Goal: Task Accomplishment & Management: Use online tool/utility

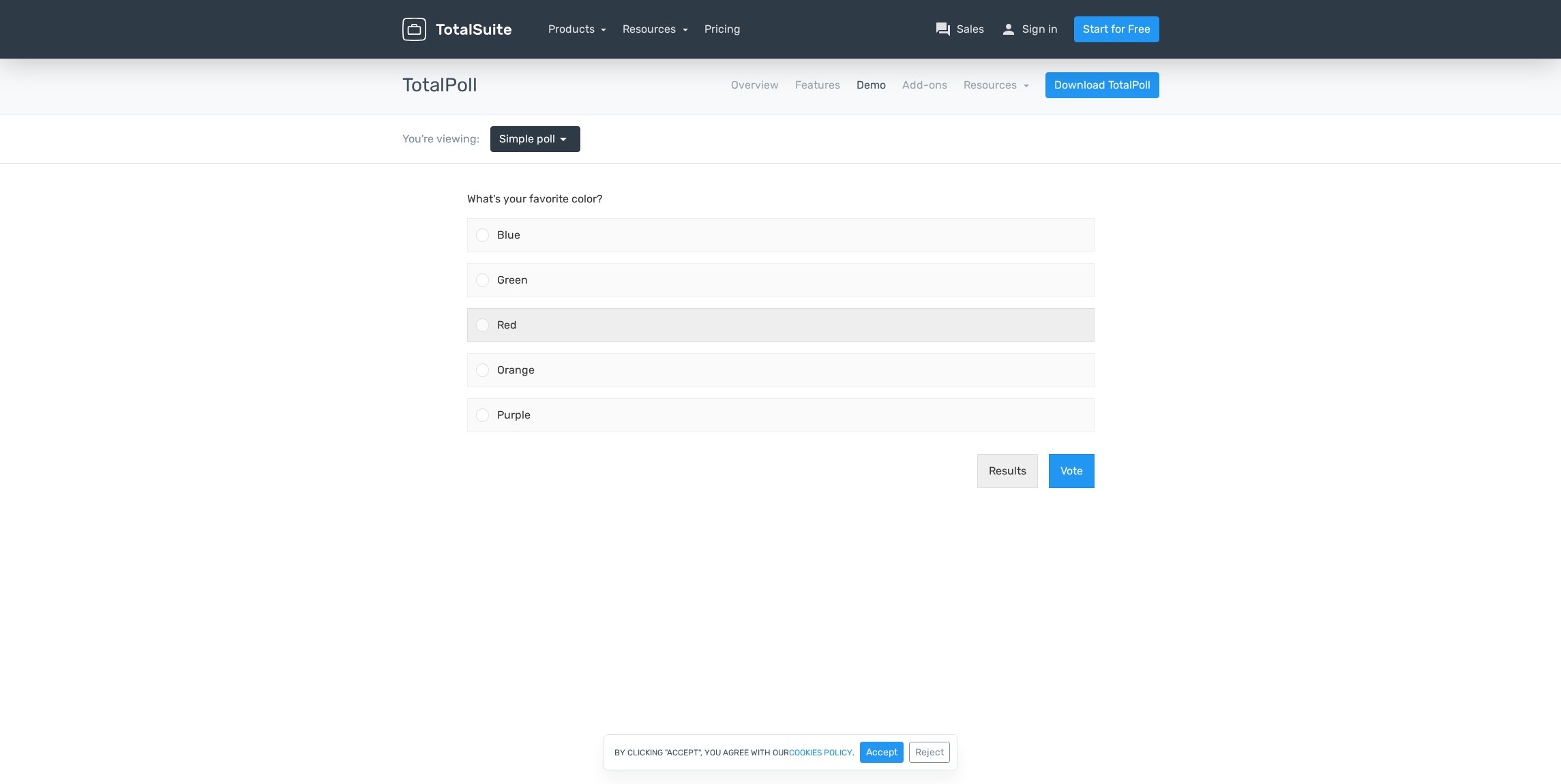
click at [486, 325] on div at bounding box center [482, 325] width 13 height 13
click at [482, 325] on input "Red" at bounding box center [482, 325] width 0 height 0
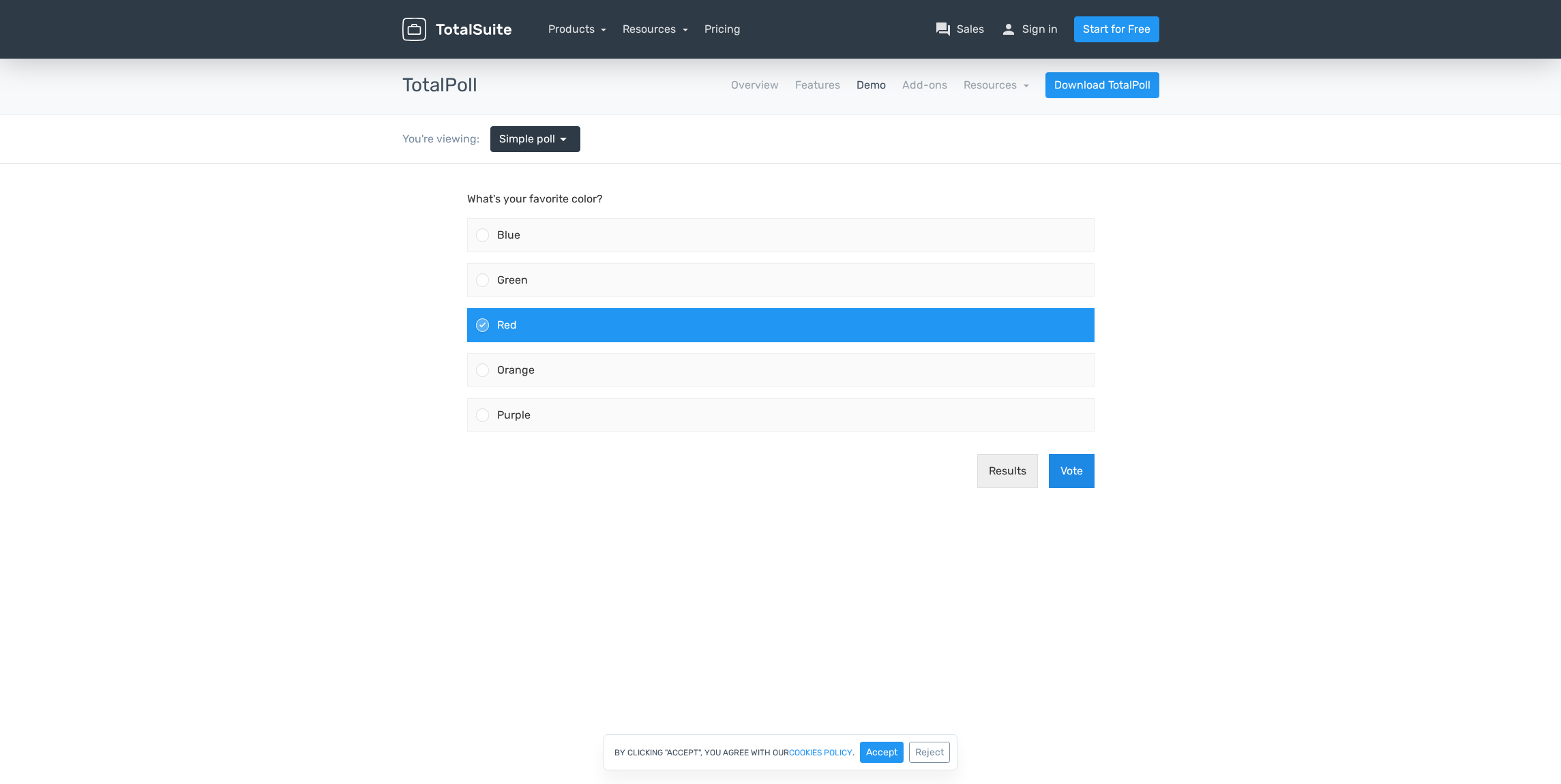
click at [1066, 468] on button "Vote" at bounding box center [1072, 471] width 45 height 34
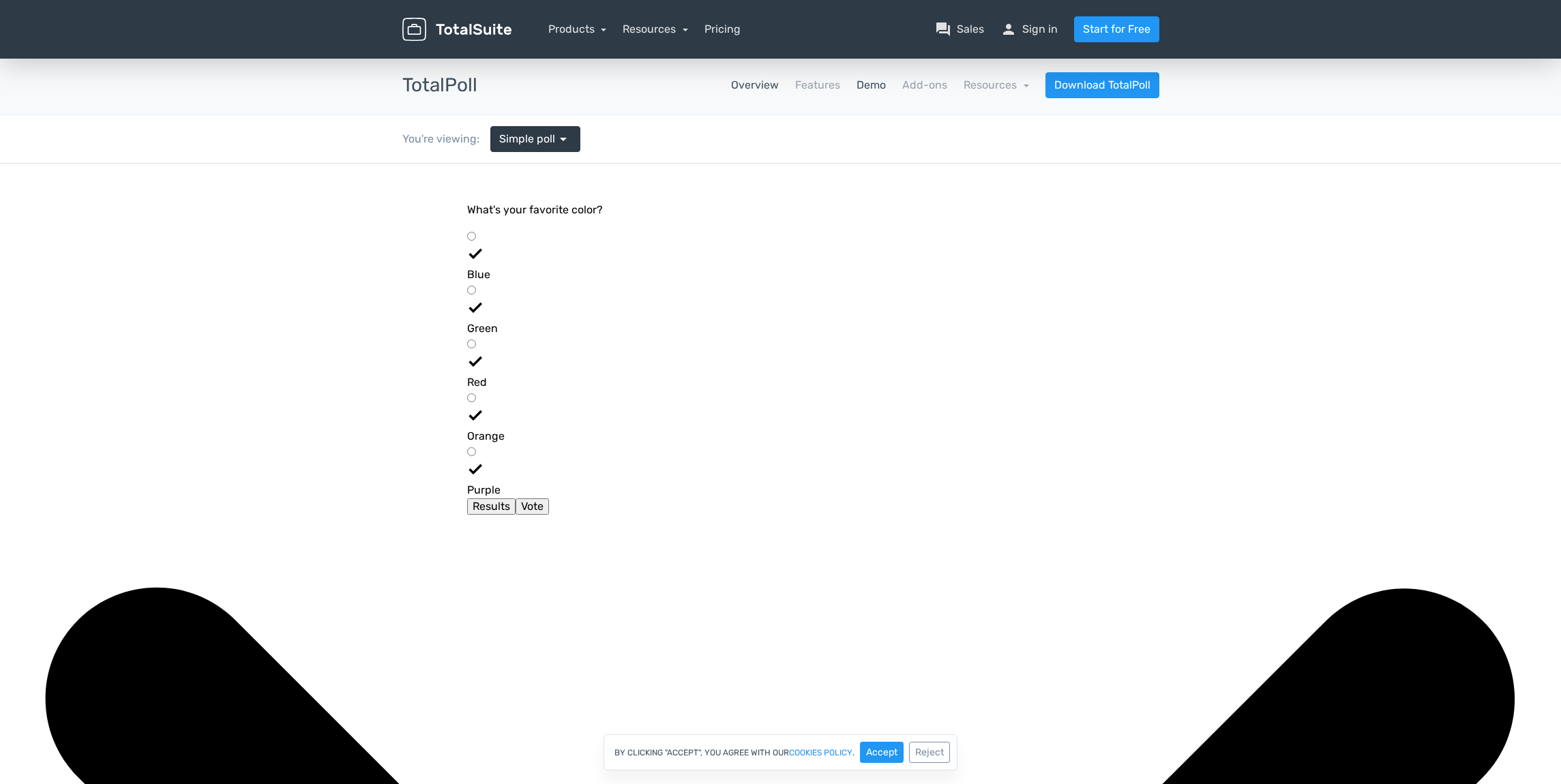
click at [759, 81] on link "Overview" at bounding box center [755, 85] width 47 height 17
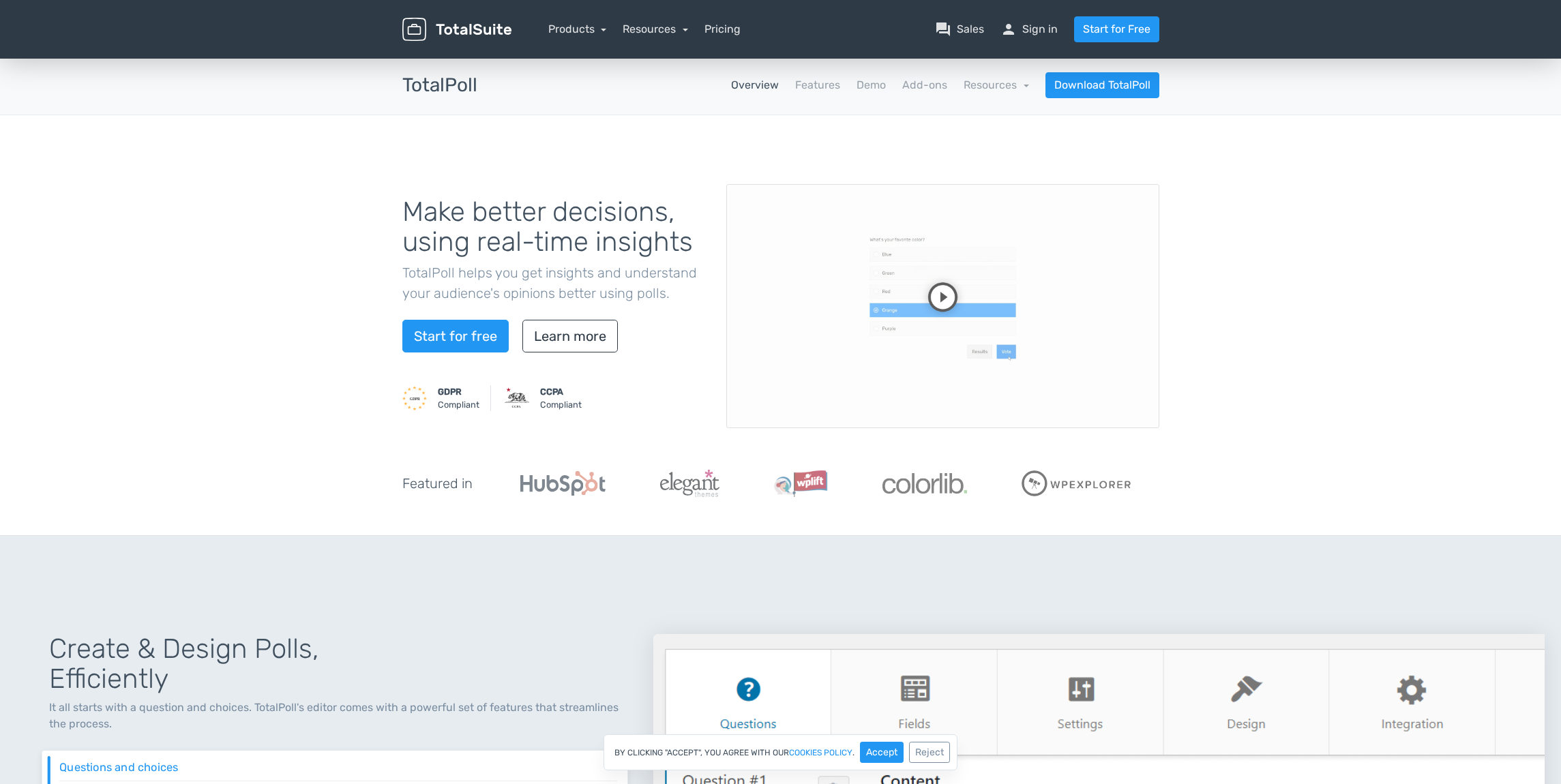
click at [940, 296] on video at bounding box center [943, 306] width 433 height 244
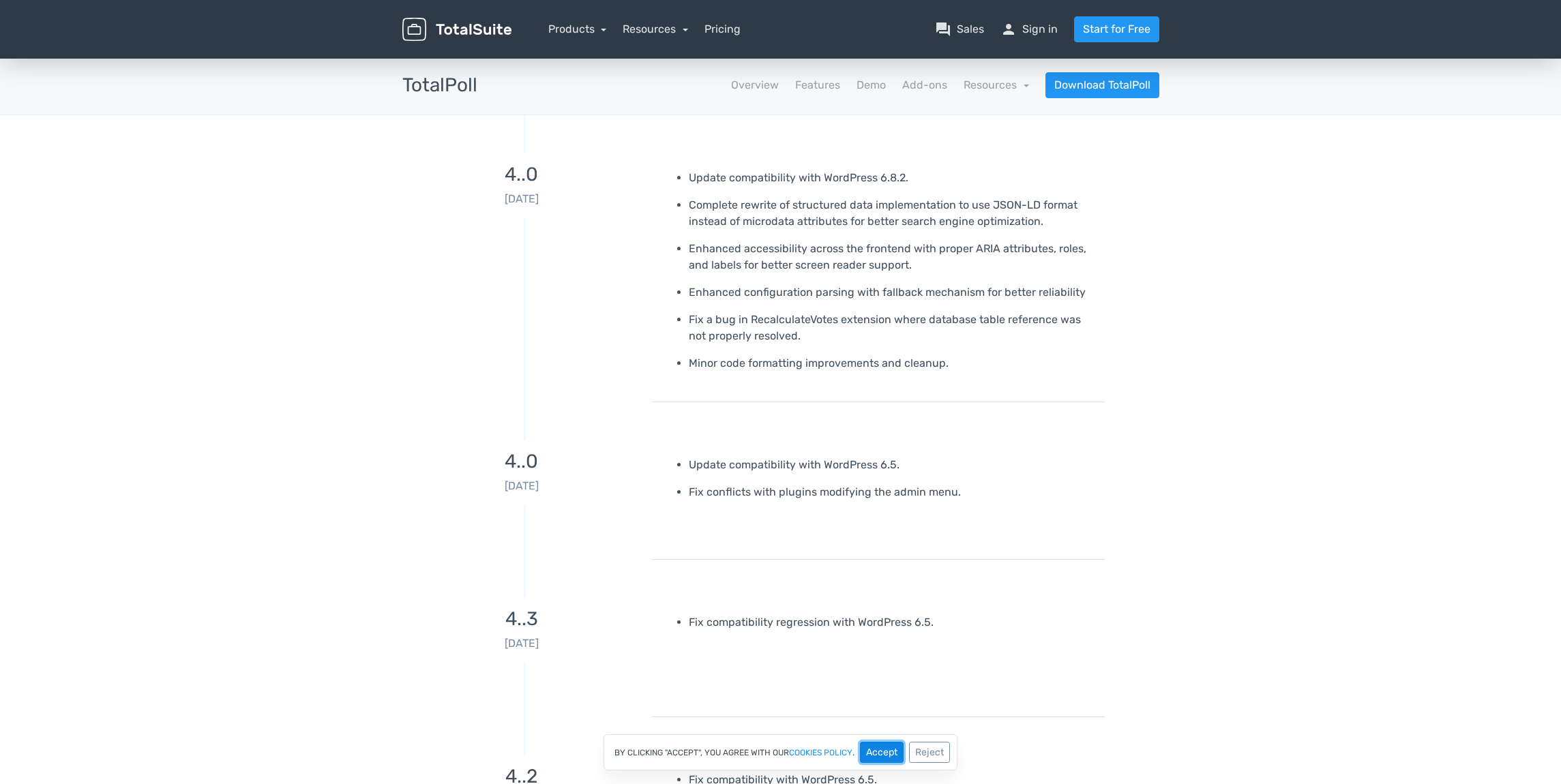
click at [881, 755] on button "Accept" at bounding box center [881, 752] width 43 height 21
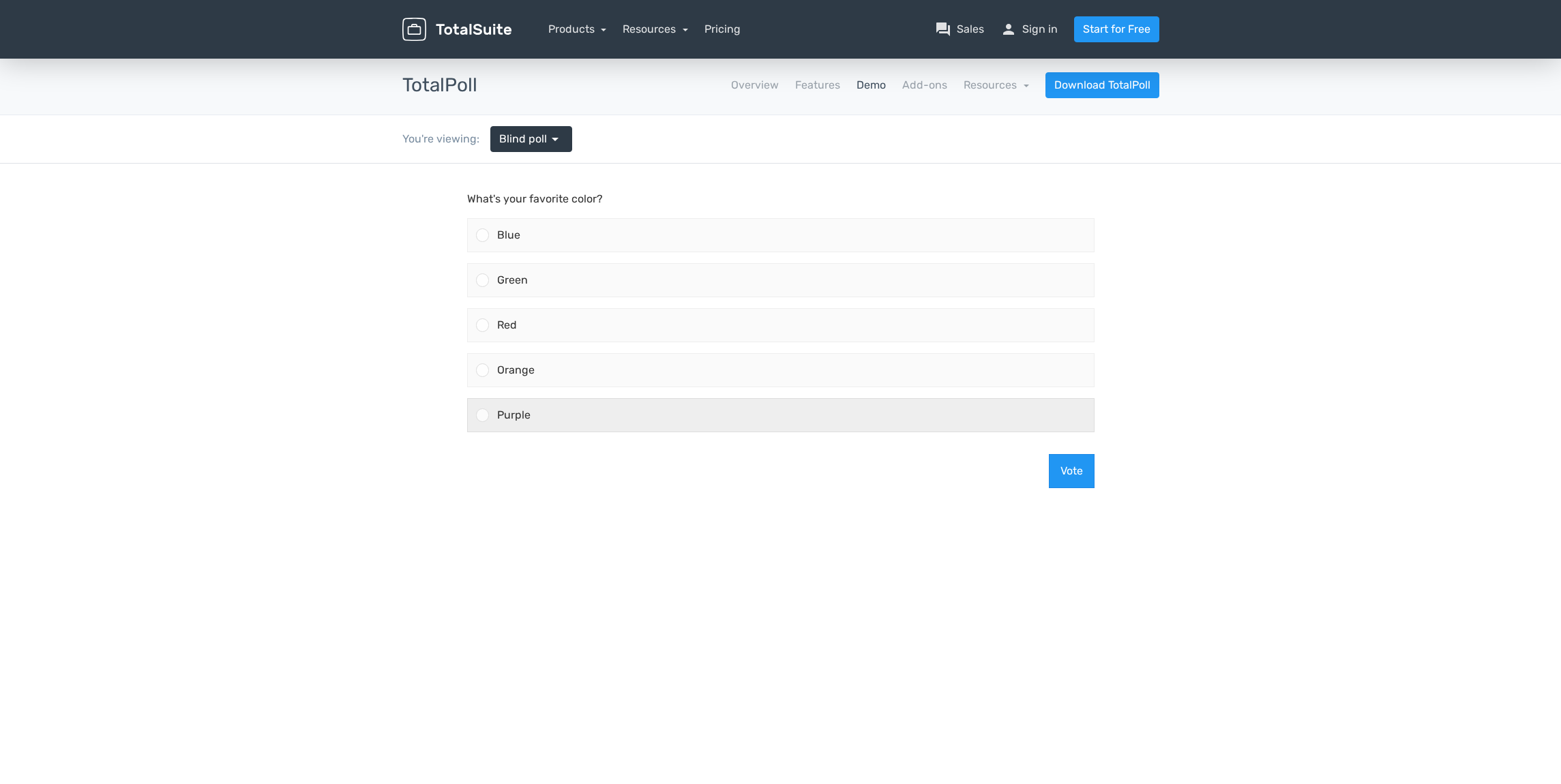
click at [523, 411] on span "Purple" at bounding box center [514, 415] width 34 height 13
click at [482, 415] on input "Purple" at bounding box center [482, 415] width 0 height 0
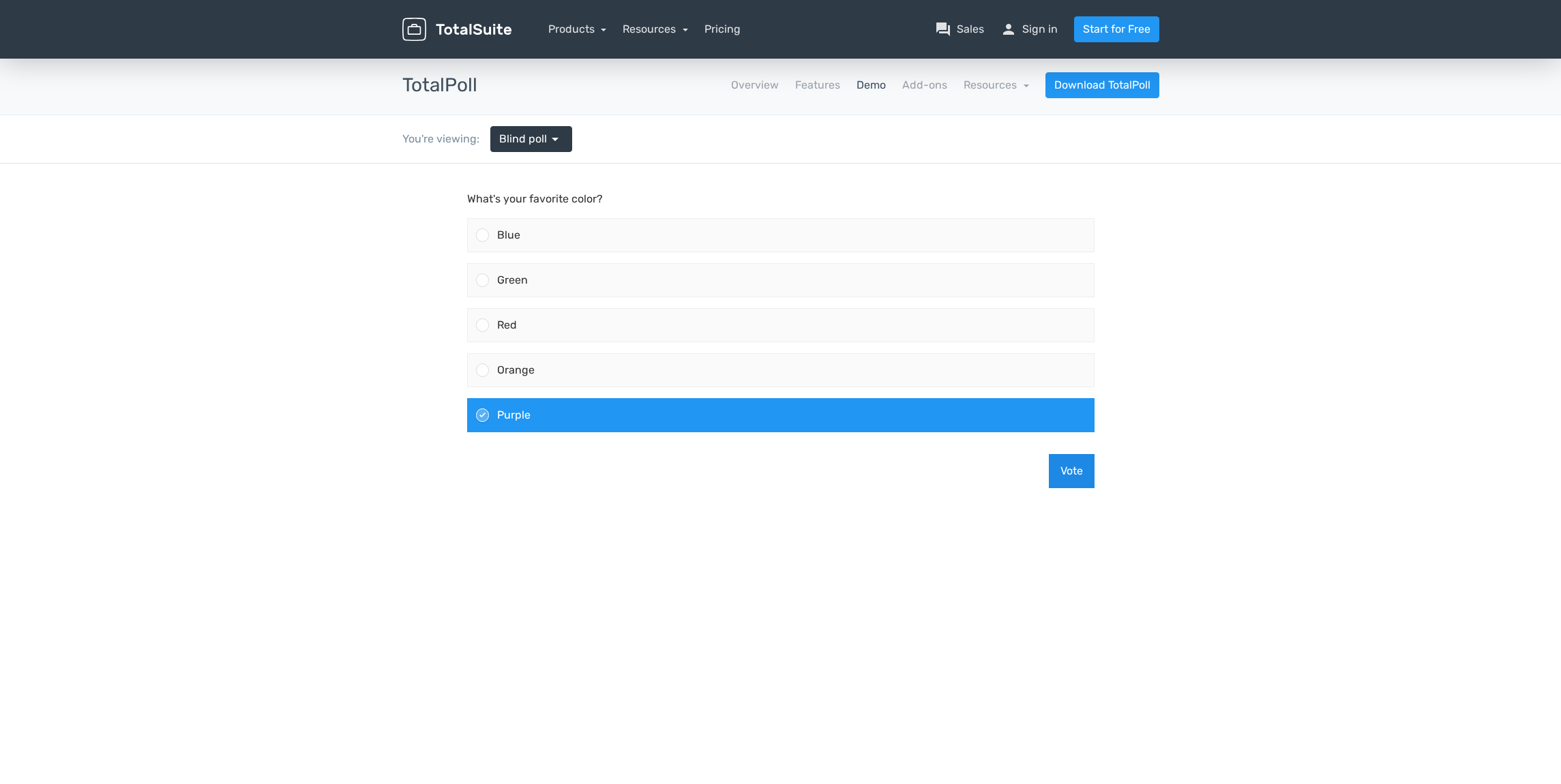
click at [1088, 464] on button "Vote" at bounding box center [1072, 471] width 45 height 34
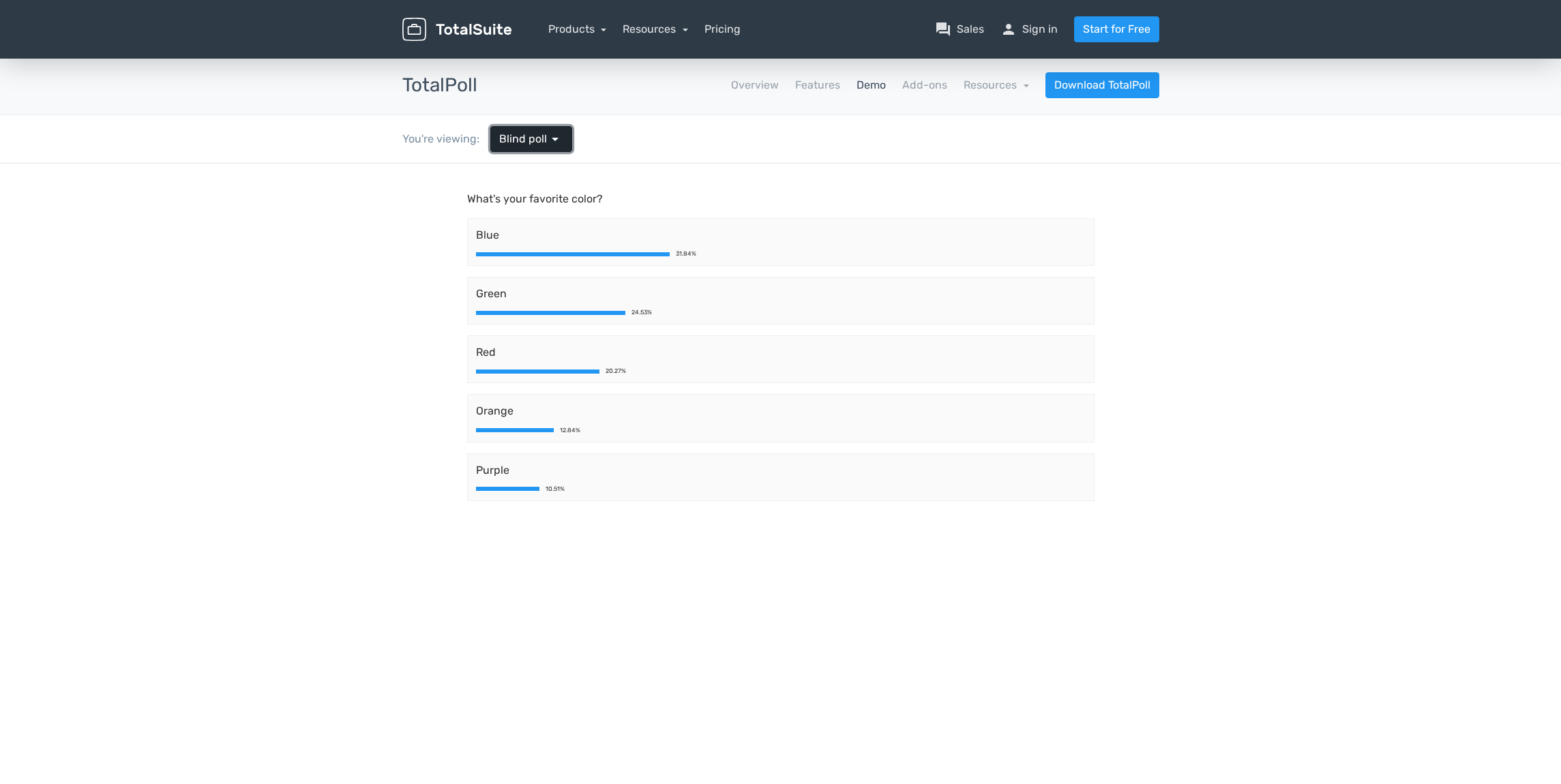
click at [533, 143] on span "Blind poll" at bounding box center [523, 139] width 47 height 17
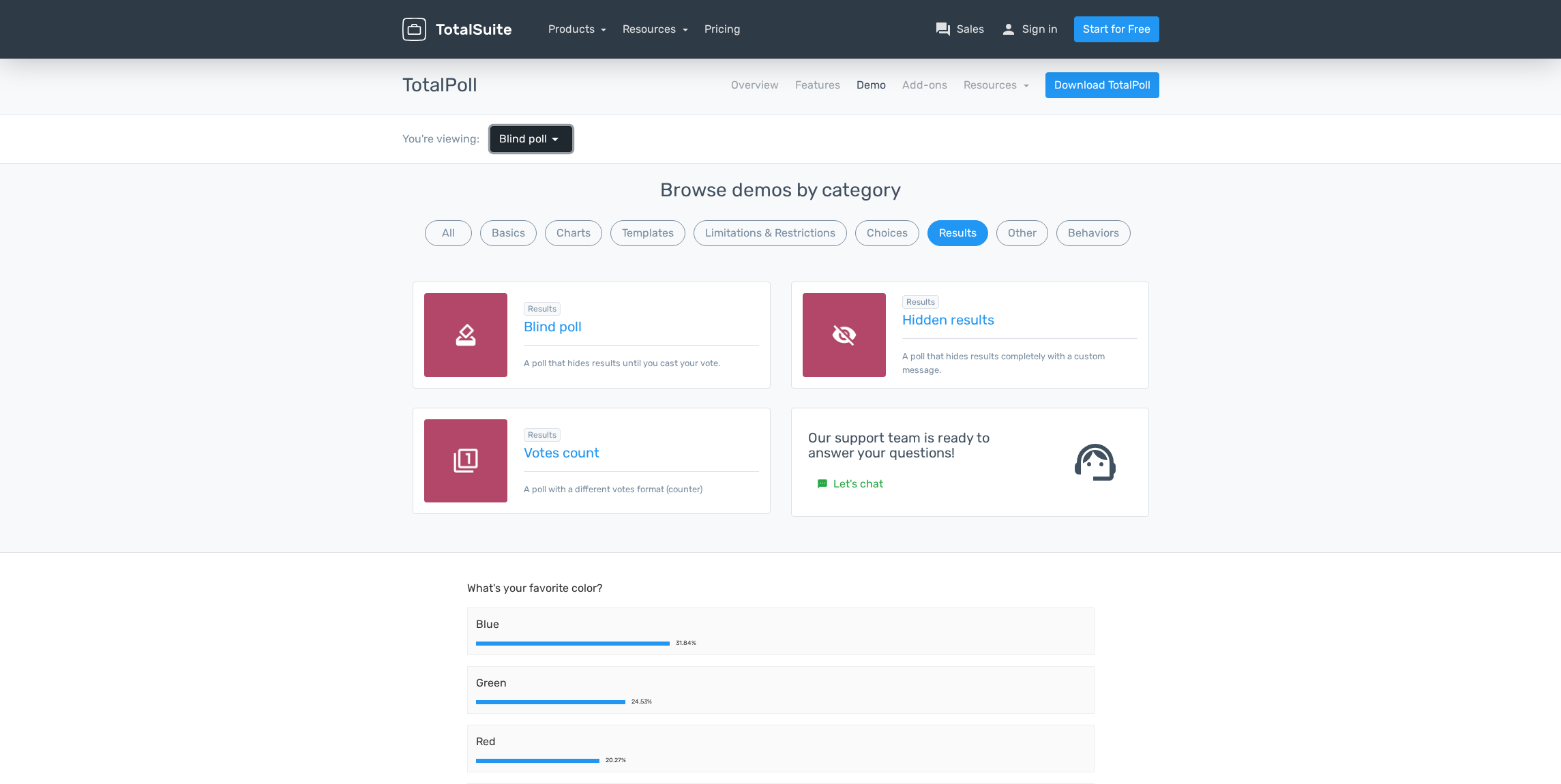
click at [533, 143] on span "Blind poll" at bounding box center [523, 139] width 47 height 17
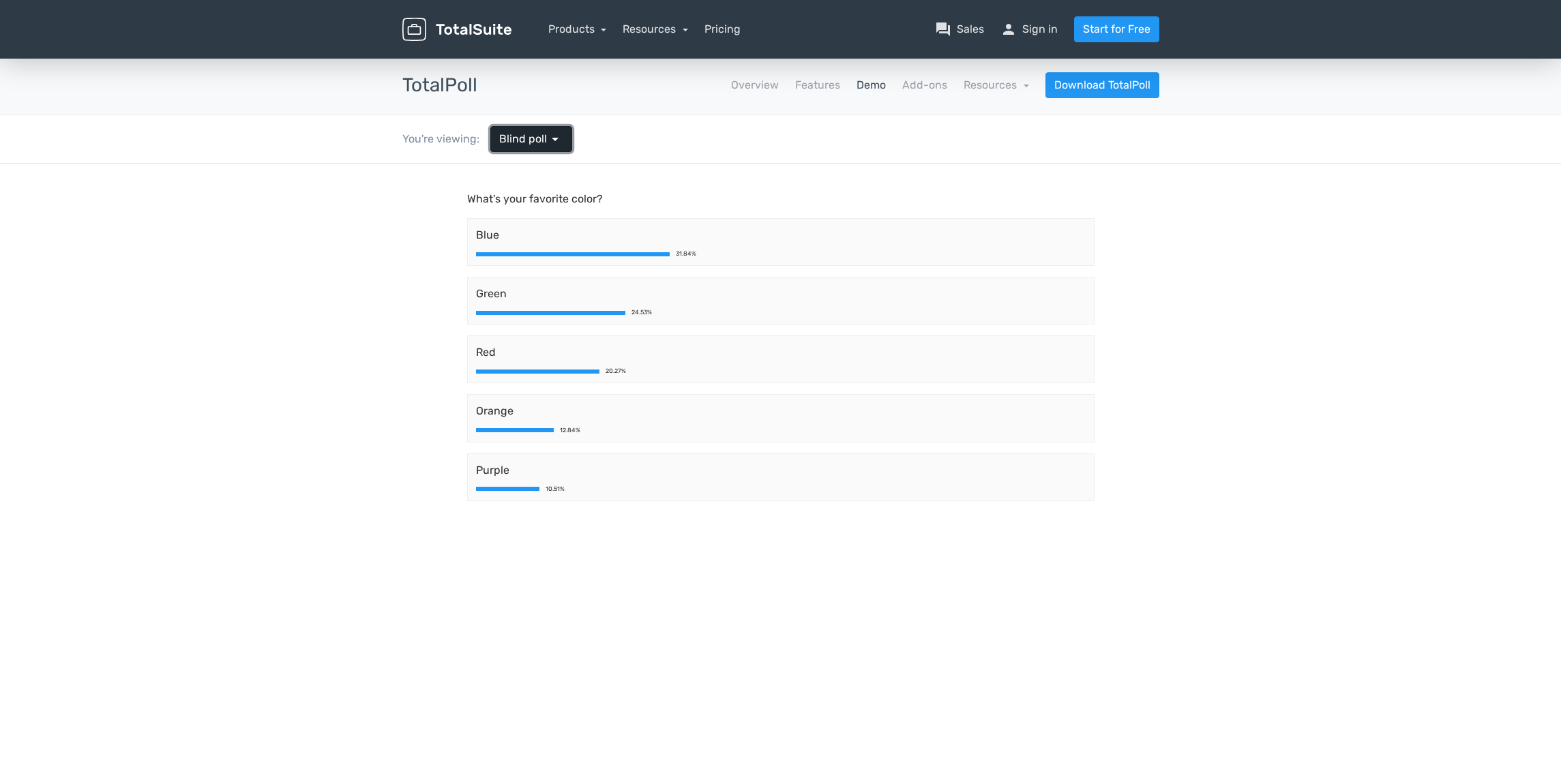
click at [533, 143] on span "Blind poll" at bounding box center [523, 139] width 47 height 17
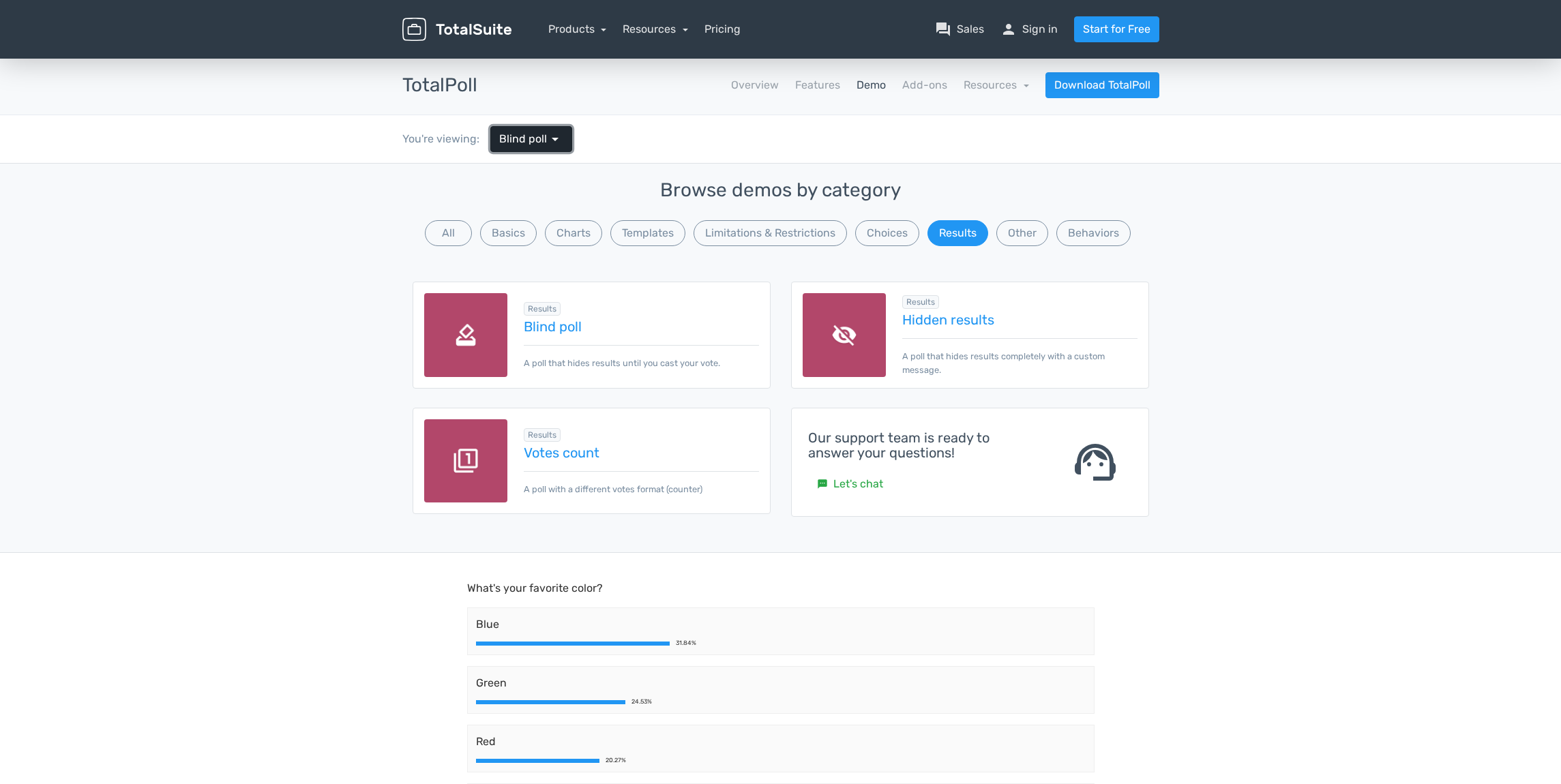
click at [533, 143] on span "Blind poll" at bounding box center [523, 139] width 47 height 17
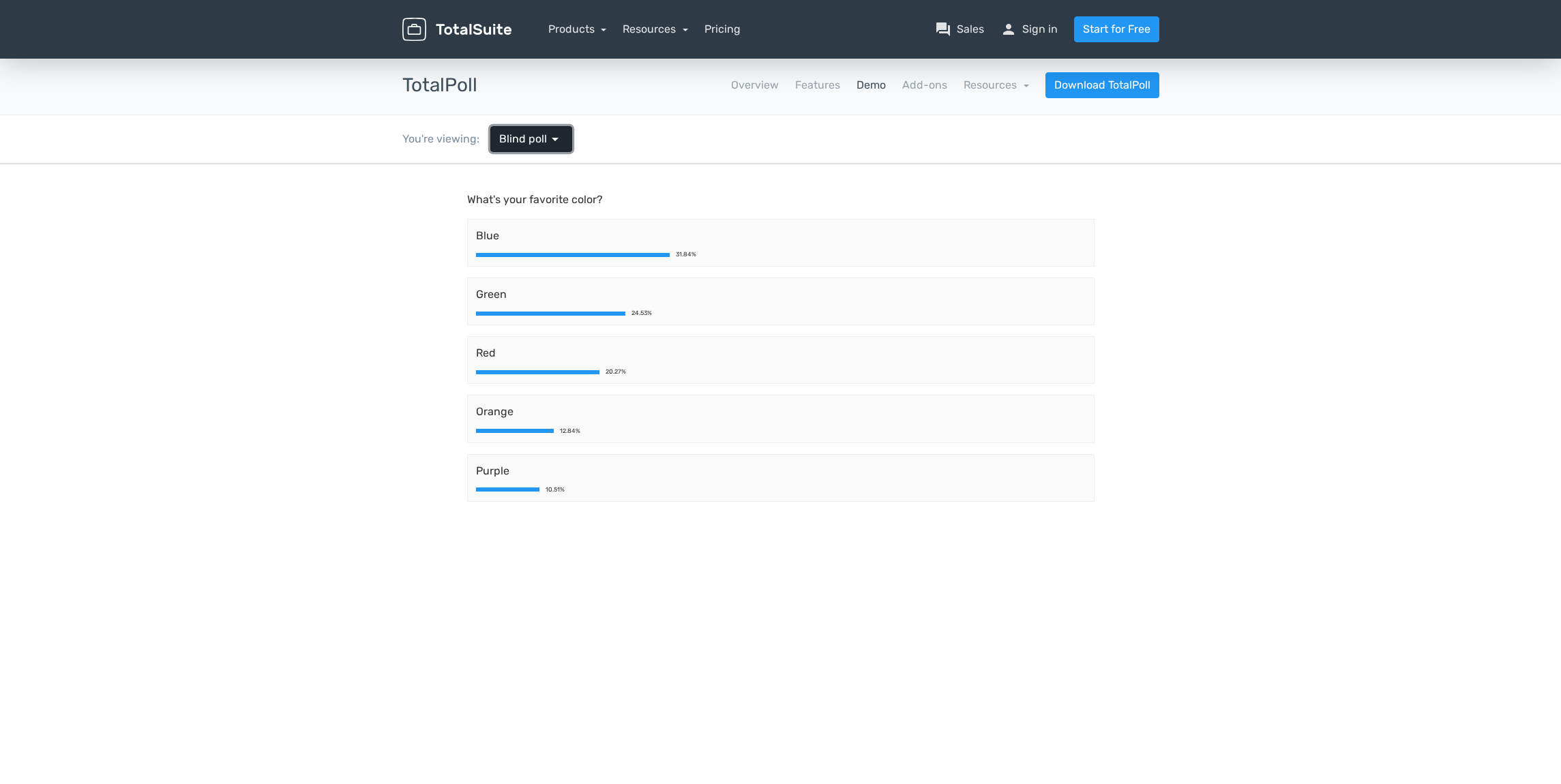
click at [533, 143] on span "Blind poll" at bounding box center [523, 139] width 47 height 17
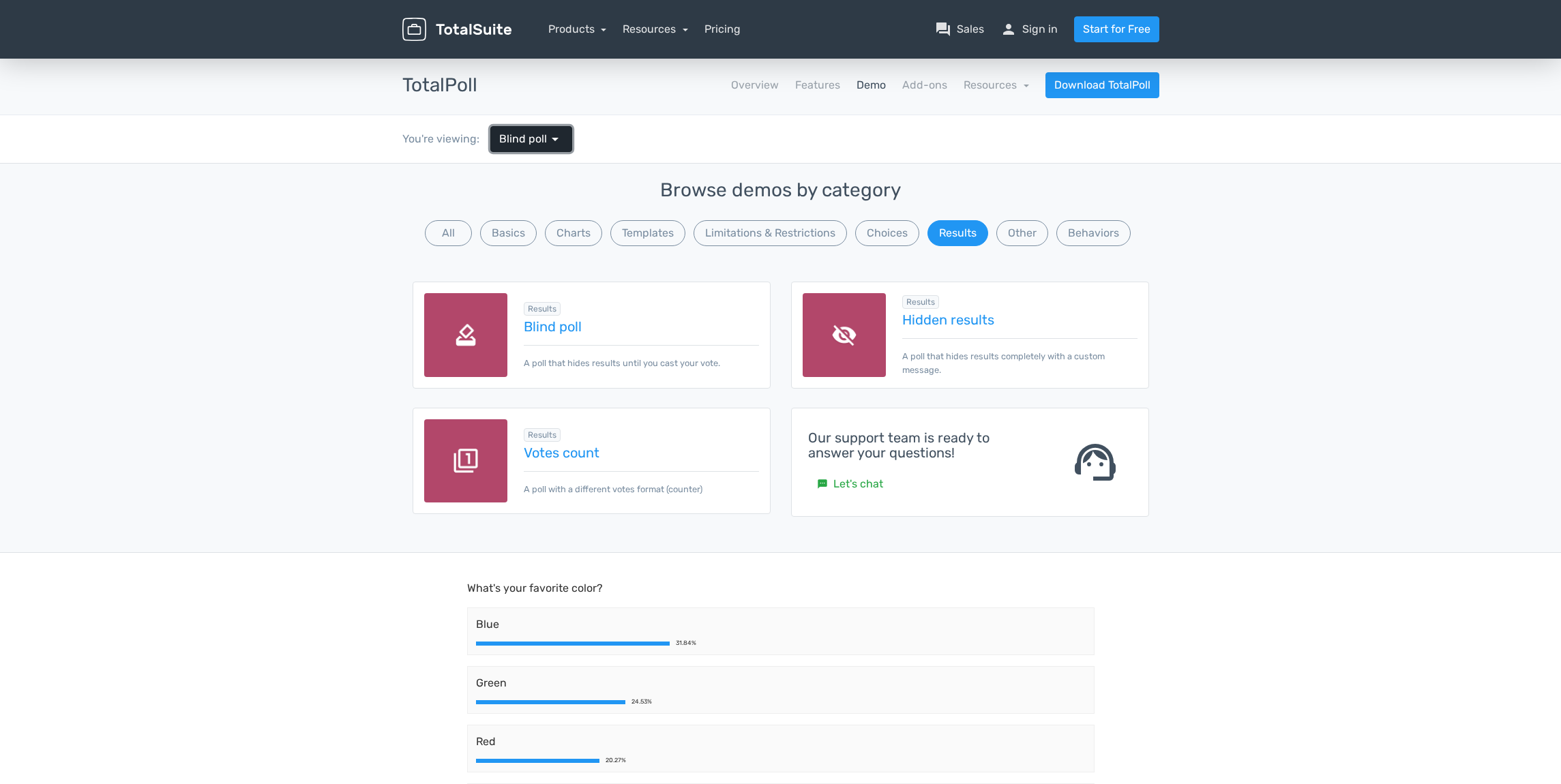
click at [533, 143] on span "Blind poll" at bounding box center [523, 139] width 47 height 17
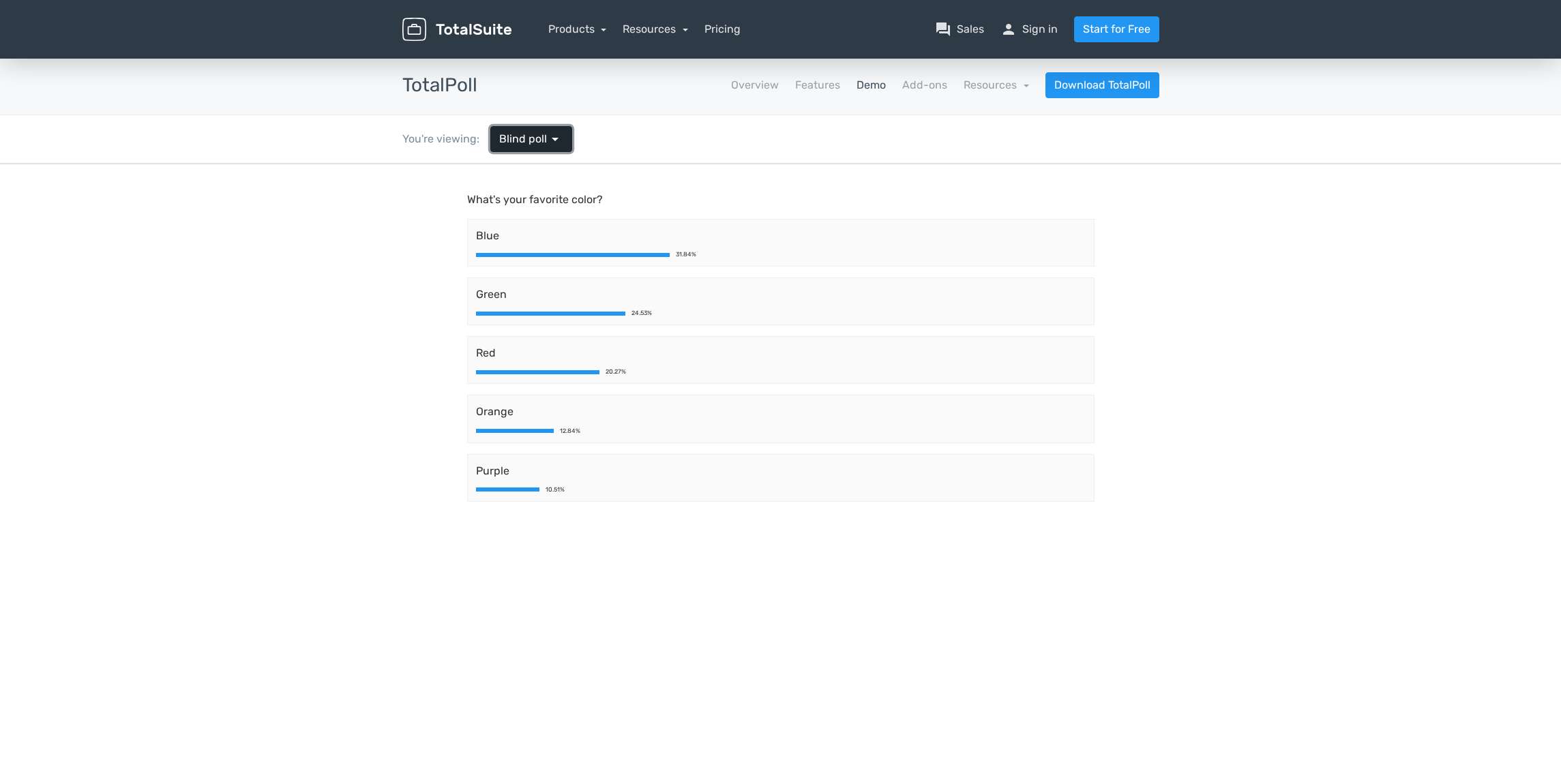
click at [533, 143] on span "Blind poll" at bounding box center [523, 139] width 47 height 17
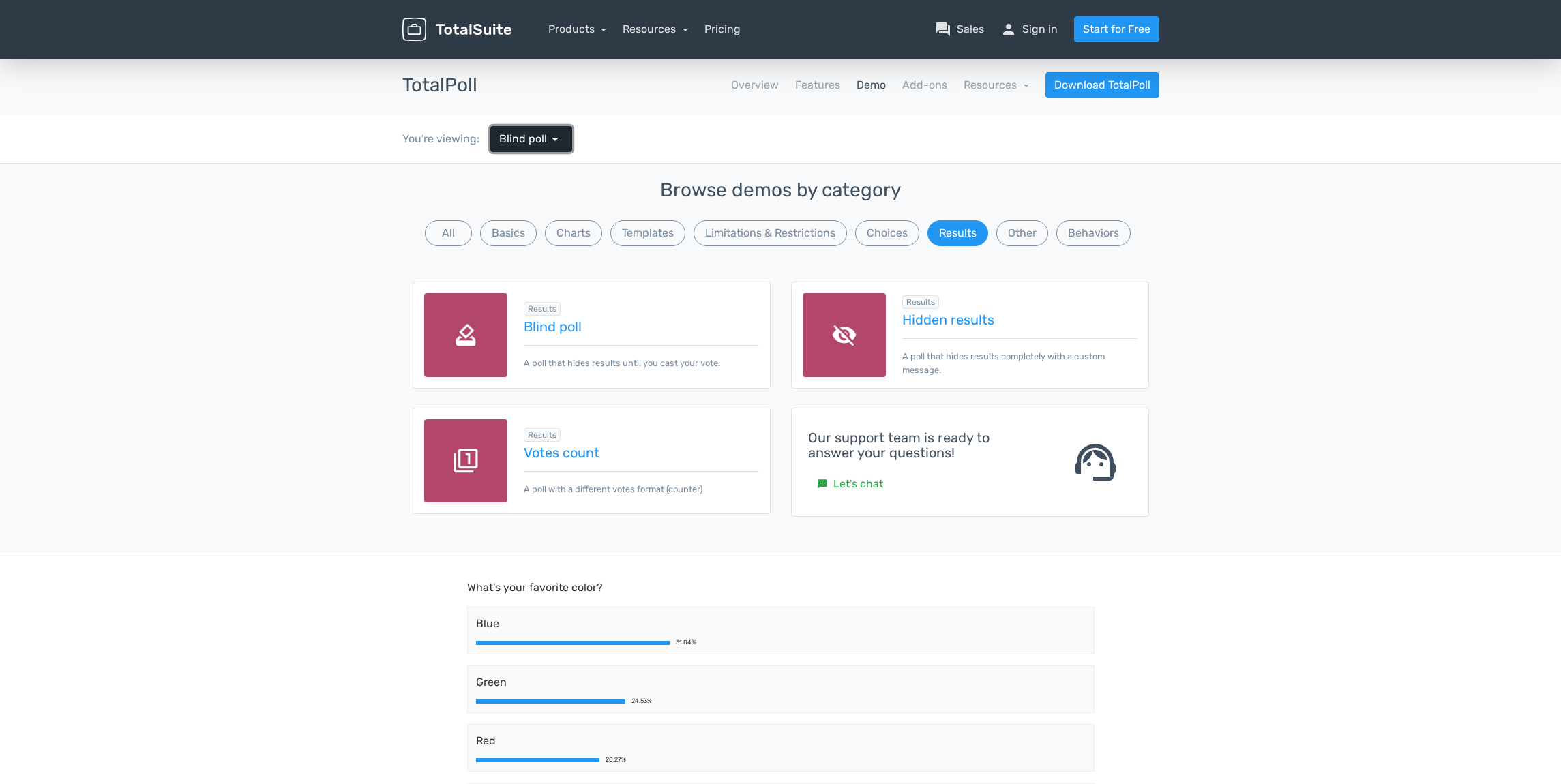
click at [533, 143] on span "Blind poll" at bounding box center [523, 139] width 47 height 17
